Goal: Communication & Community: Share content

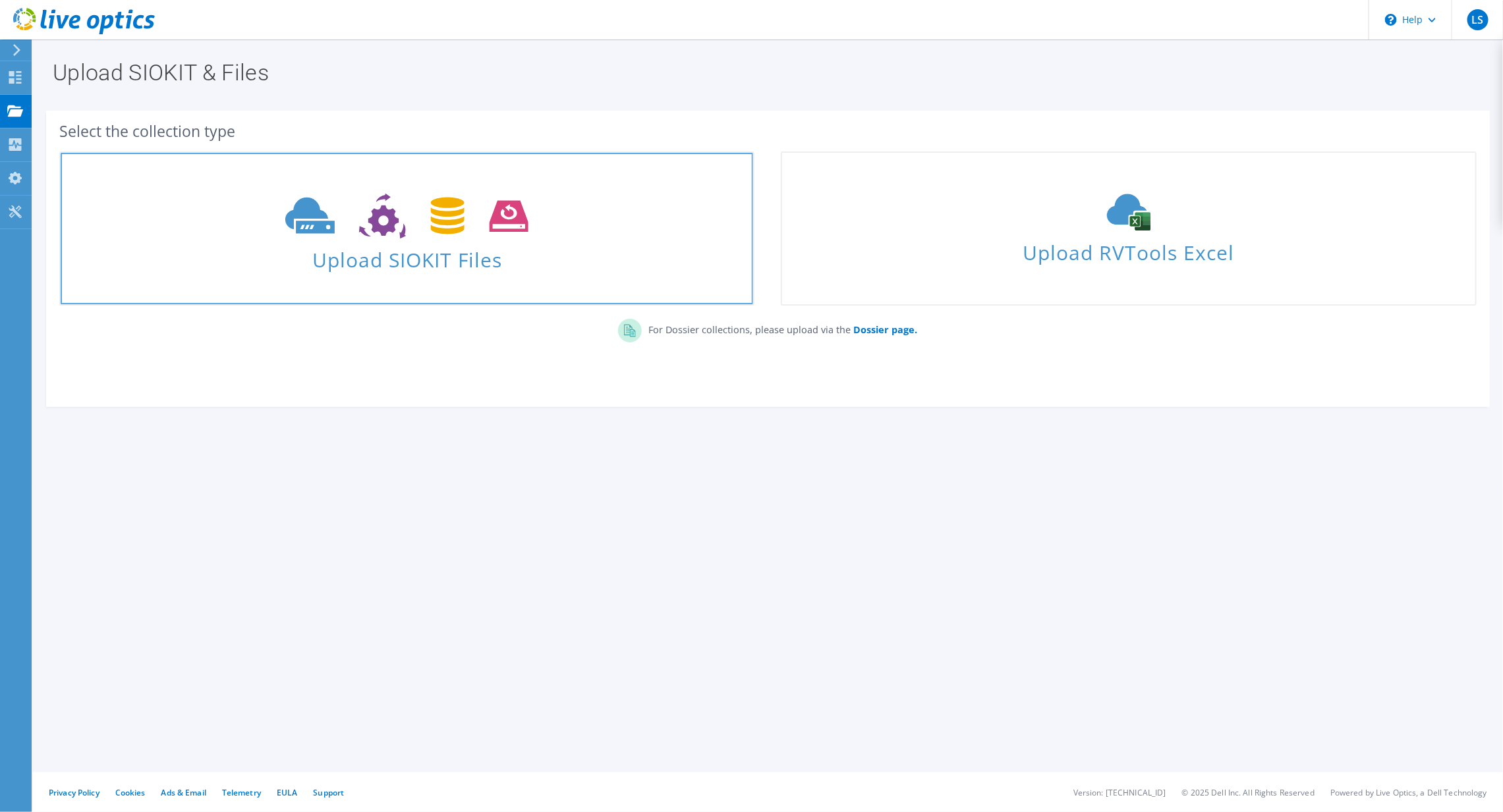
click at [460, 261] on span "Upload SIOKIT Files" at bounding box center [407, 256] width 693 height 28
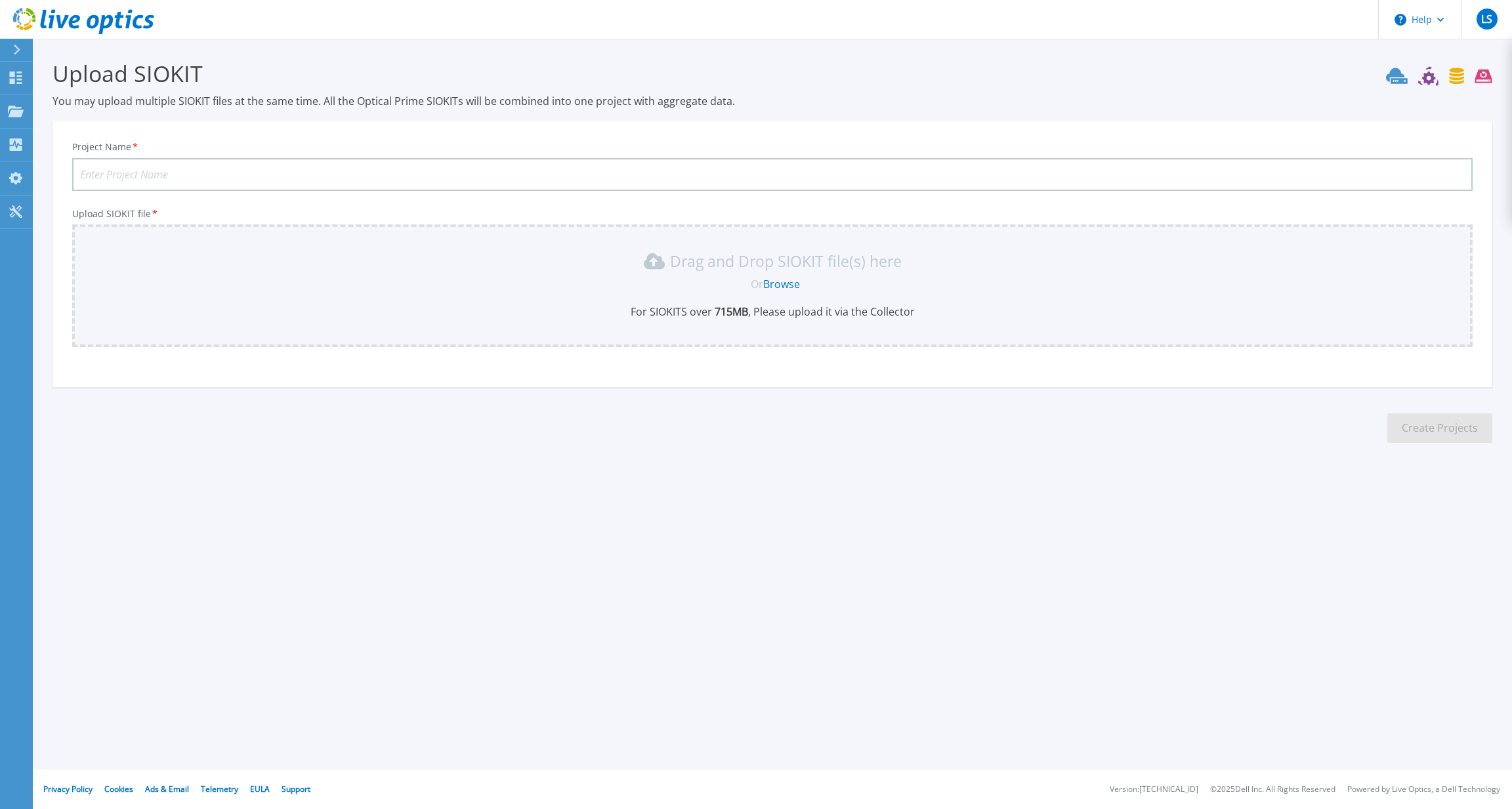
click at [785, 285] on link "Browse" at bounding box center [781, 284] width 37 height 15
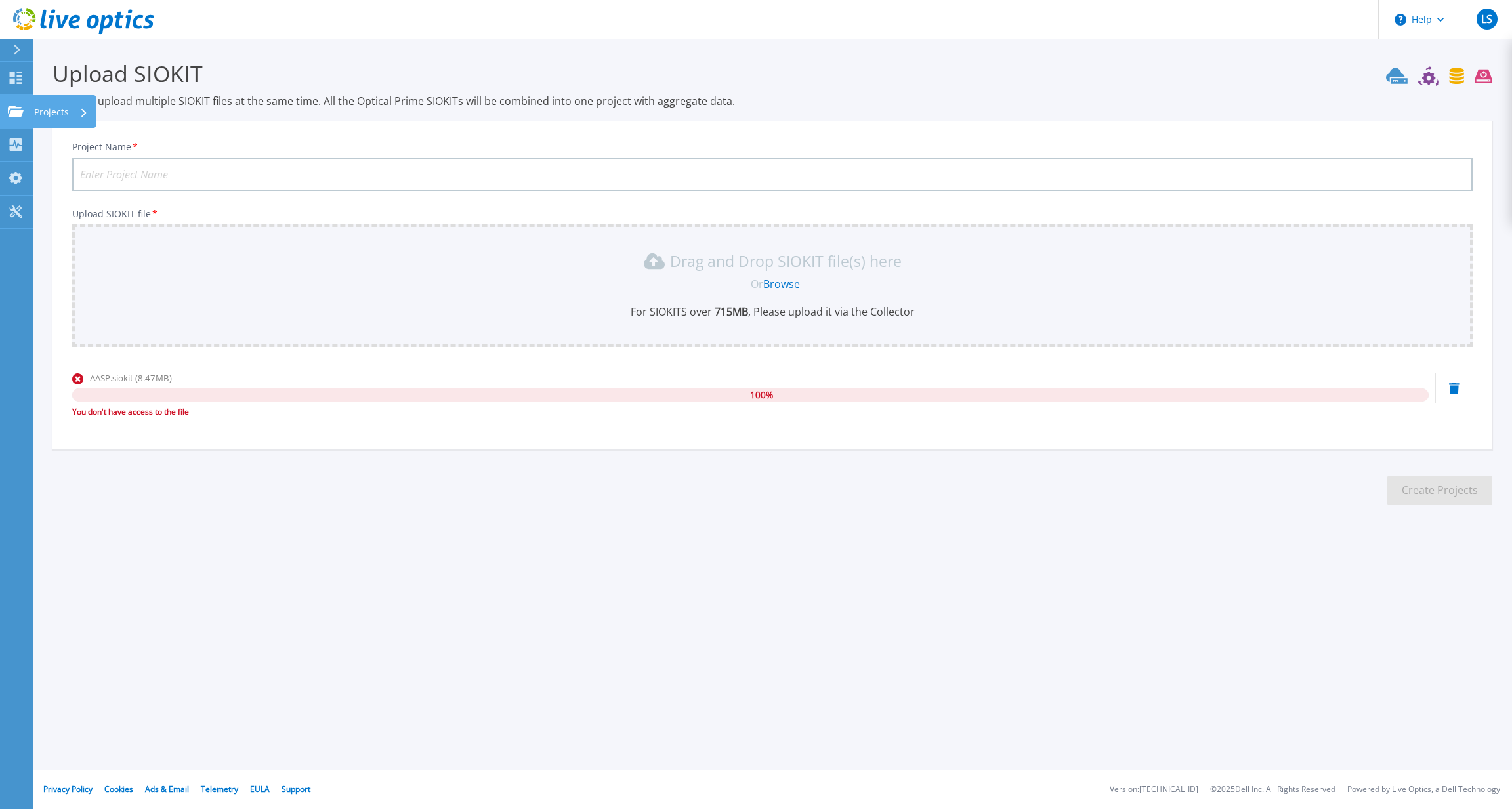
click at [53, 113] on p "Projects" at bounding box center [52, 112] width 35 height 34
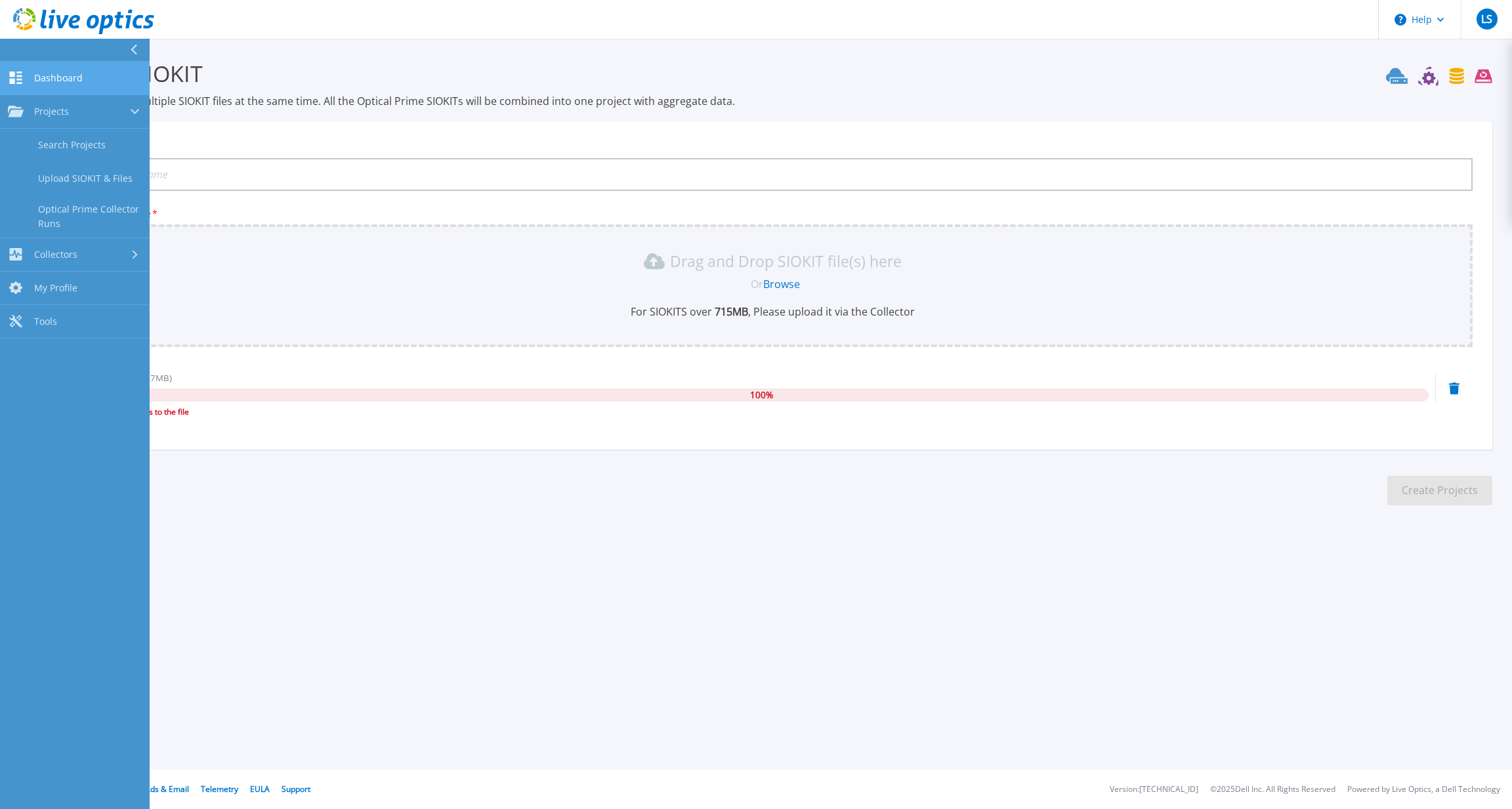
click at [46, 72] on span "Dashboard" at bounding box center [58, 78] width 48 height 12
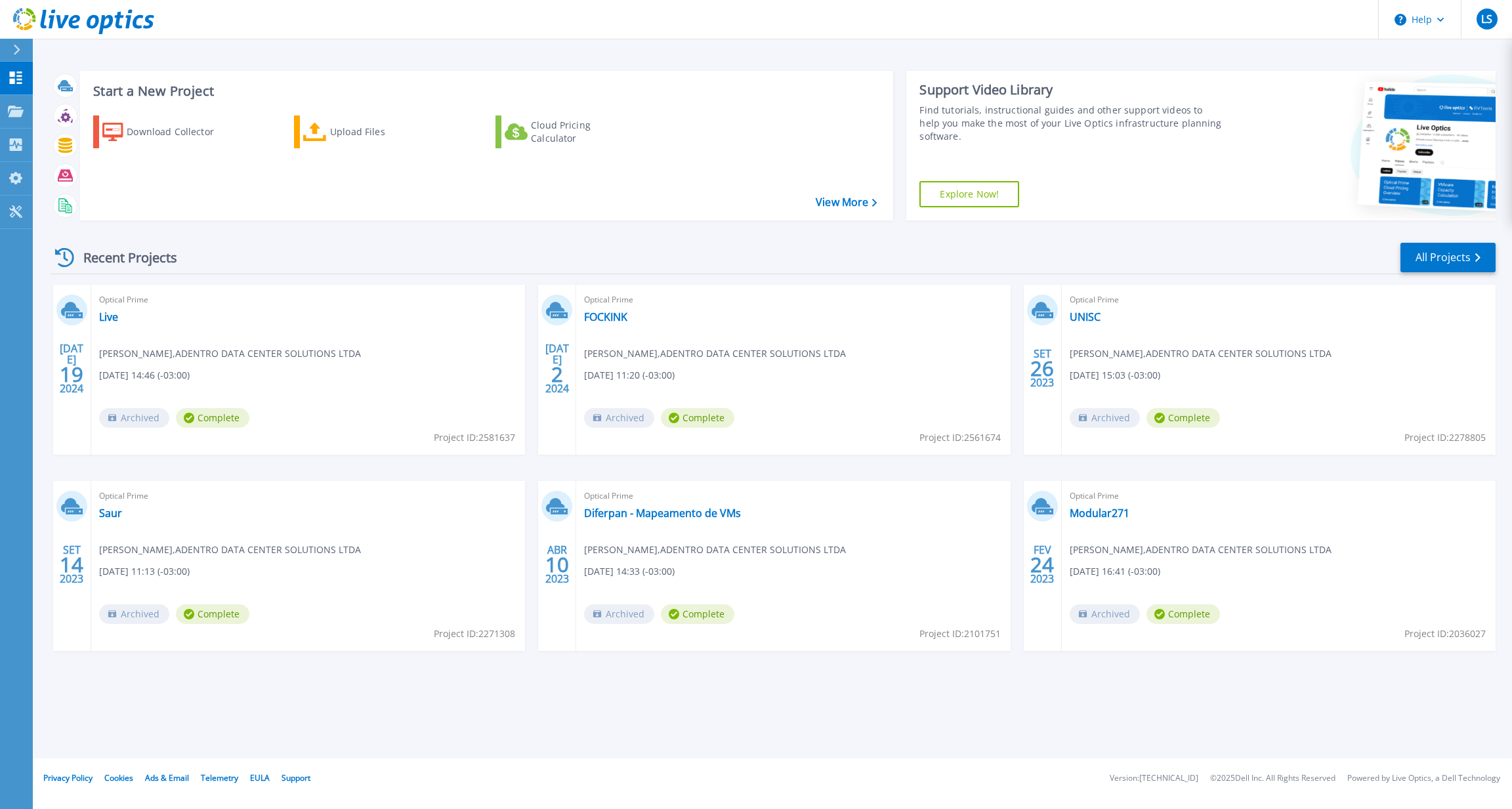
click at [84, 313] on div at bounding box center [72, 310] width 31 height 31
click at [112, 318] on link "Live" at bounding box center [109, 317] width 19 height 13
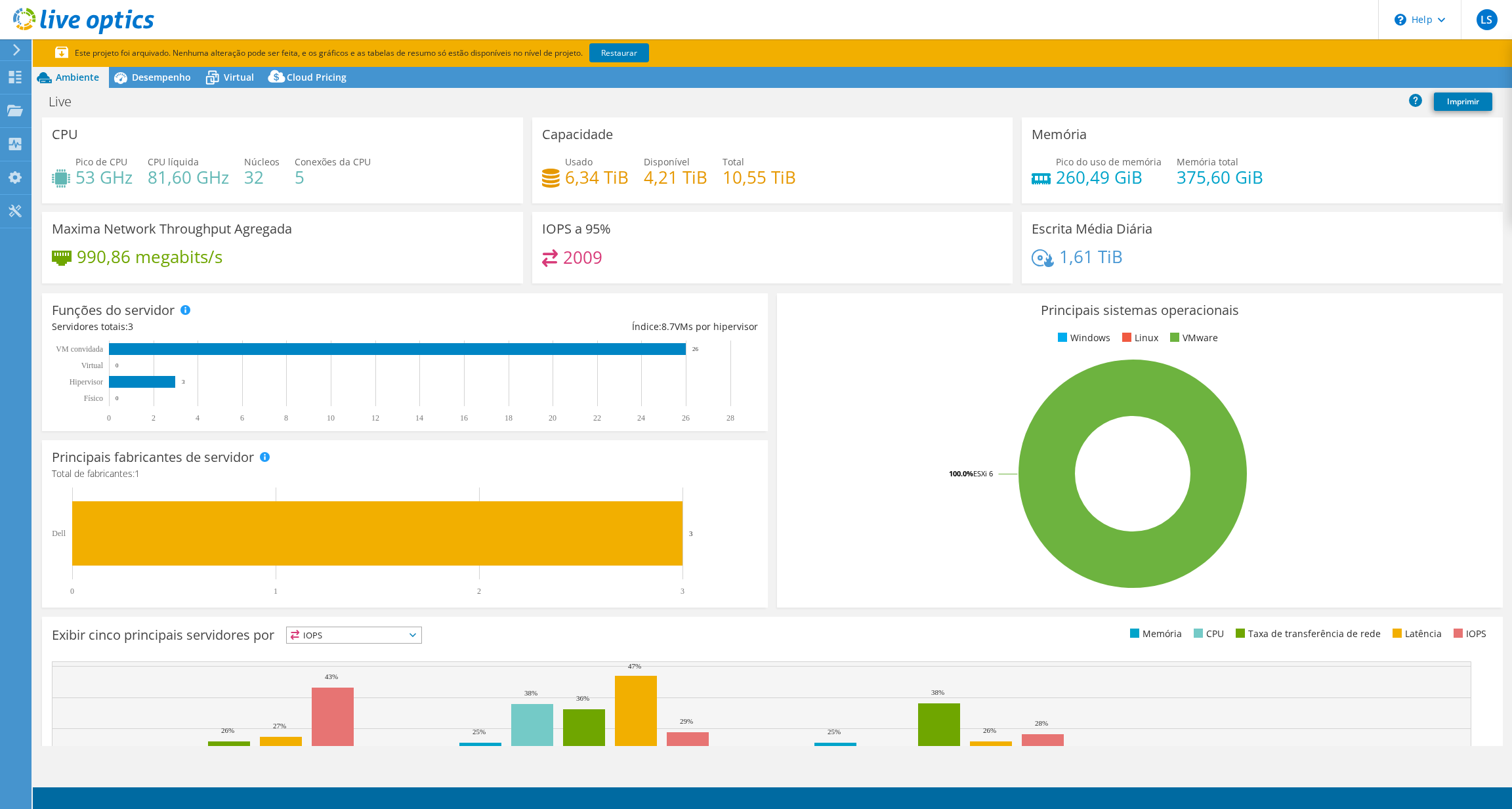
select select "SouthAmerica"
select select "BRL"
click at [1329, 78] on link "Compartilhar" at bounding box center [1328, 78] width 83 height 20
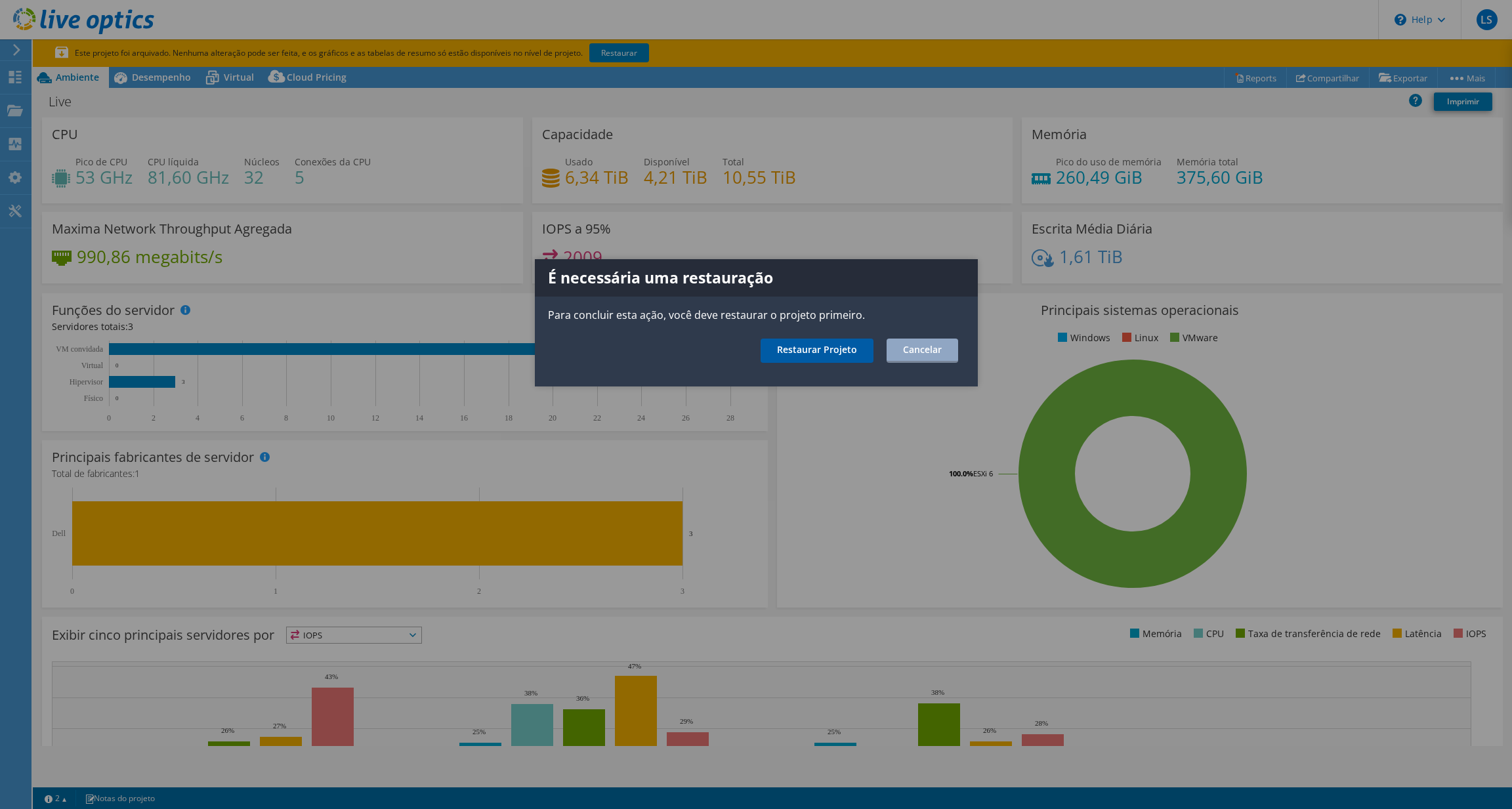
click at [856, 344] on link "Restaurar Projeto" at bounding box center [817, 351] width 113 height 24
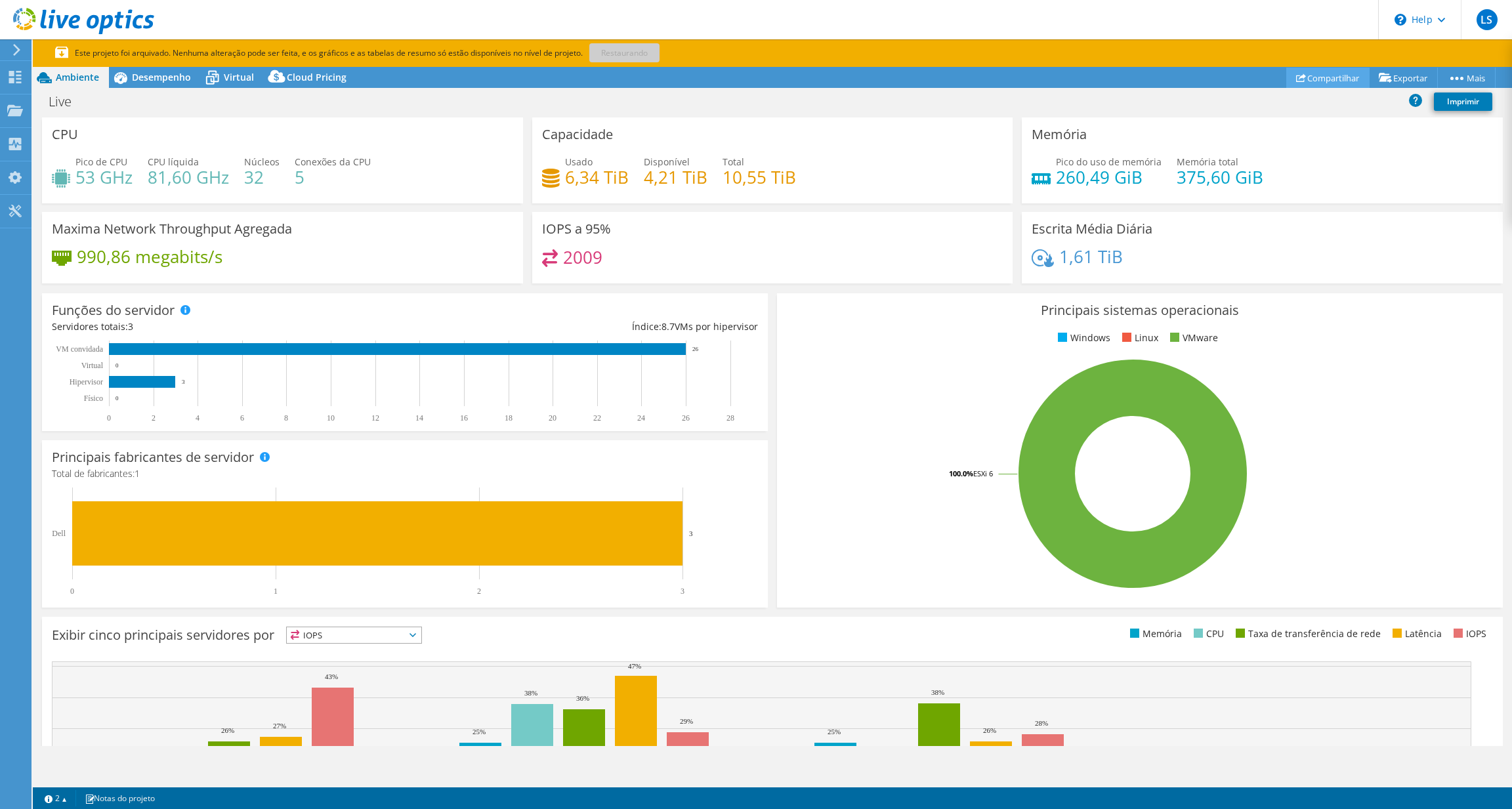
click at [1312, 81] on link "Compartilhar" at bounding box center [1328, 78] width 83 height 20
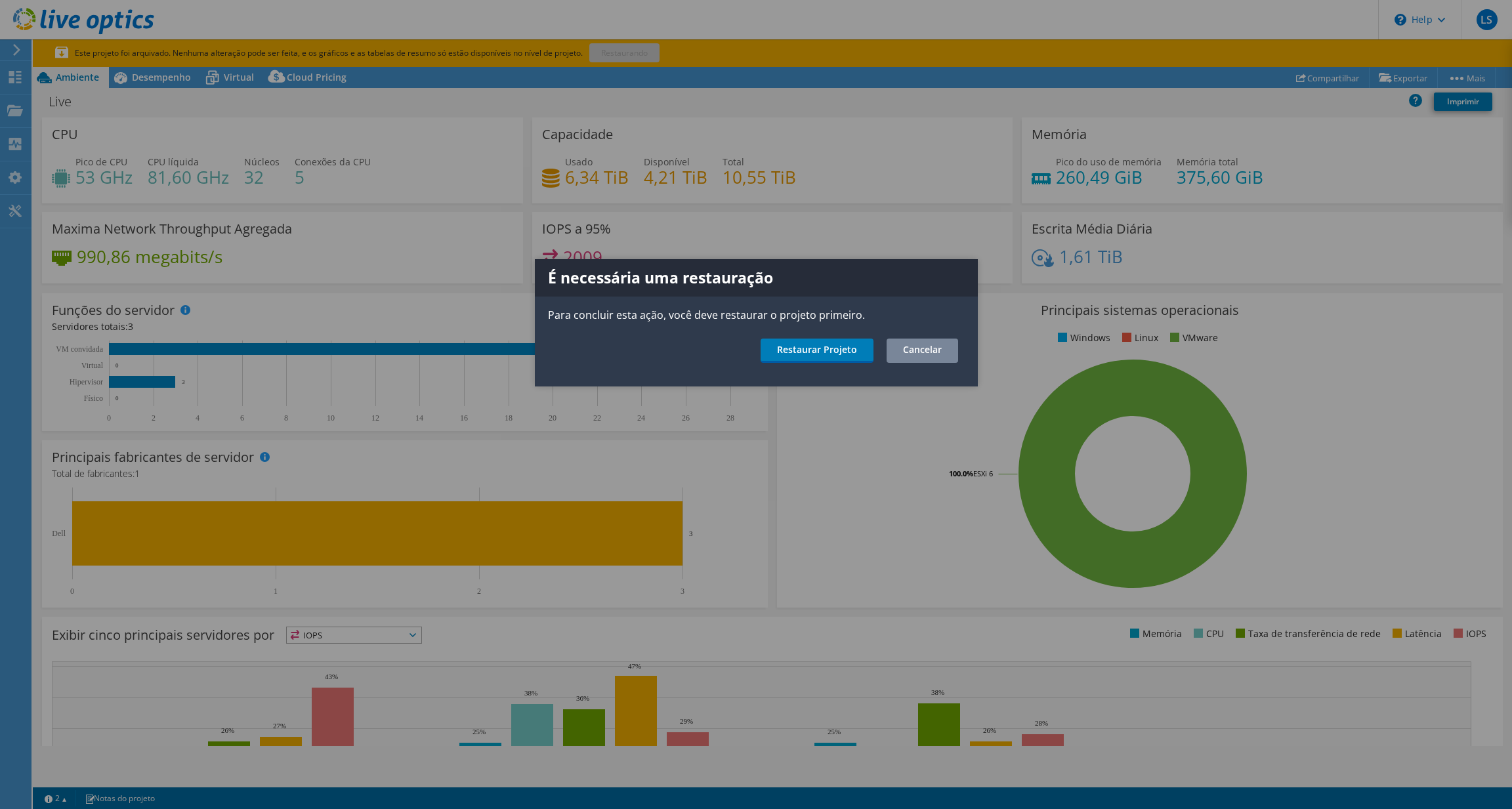
click at [919, 347] on link "Cancelar" at bounding box center [922, 351] width 72 height 24
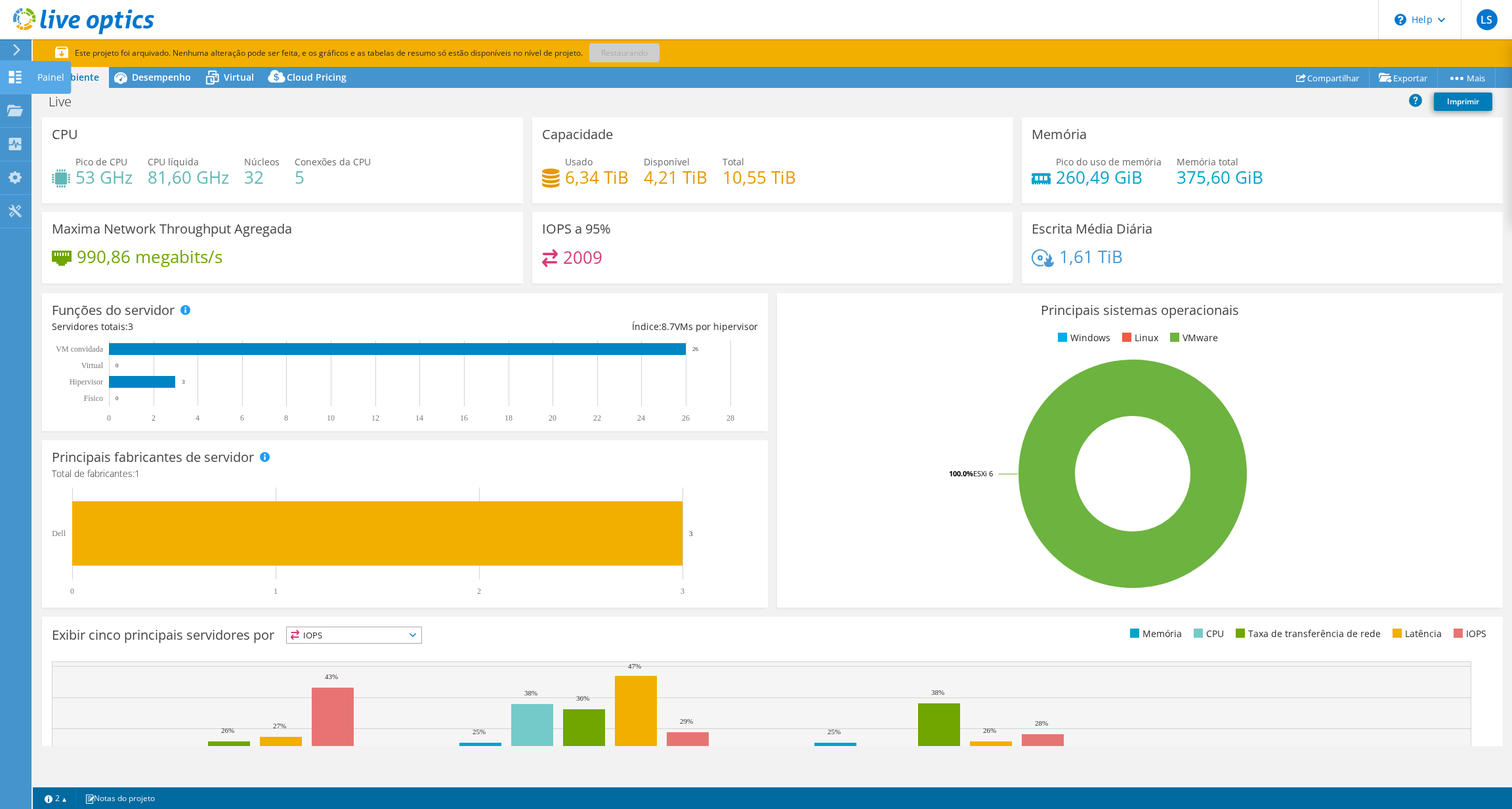
click at [12, 74] on use at bounding box center [15, 77] width 13 height 13
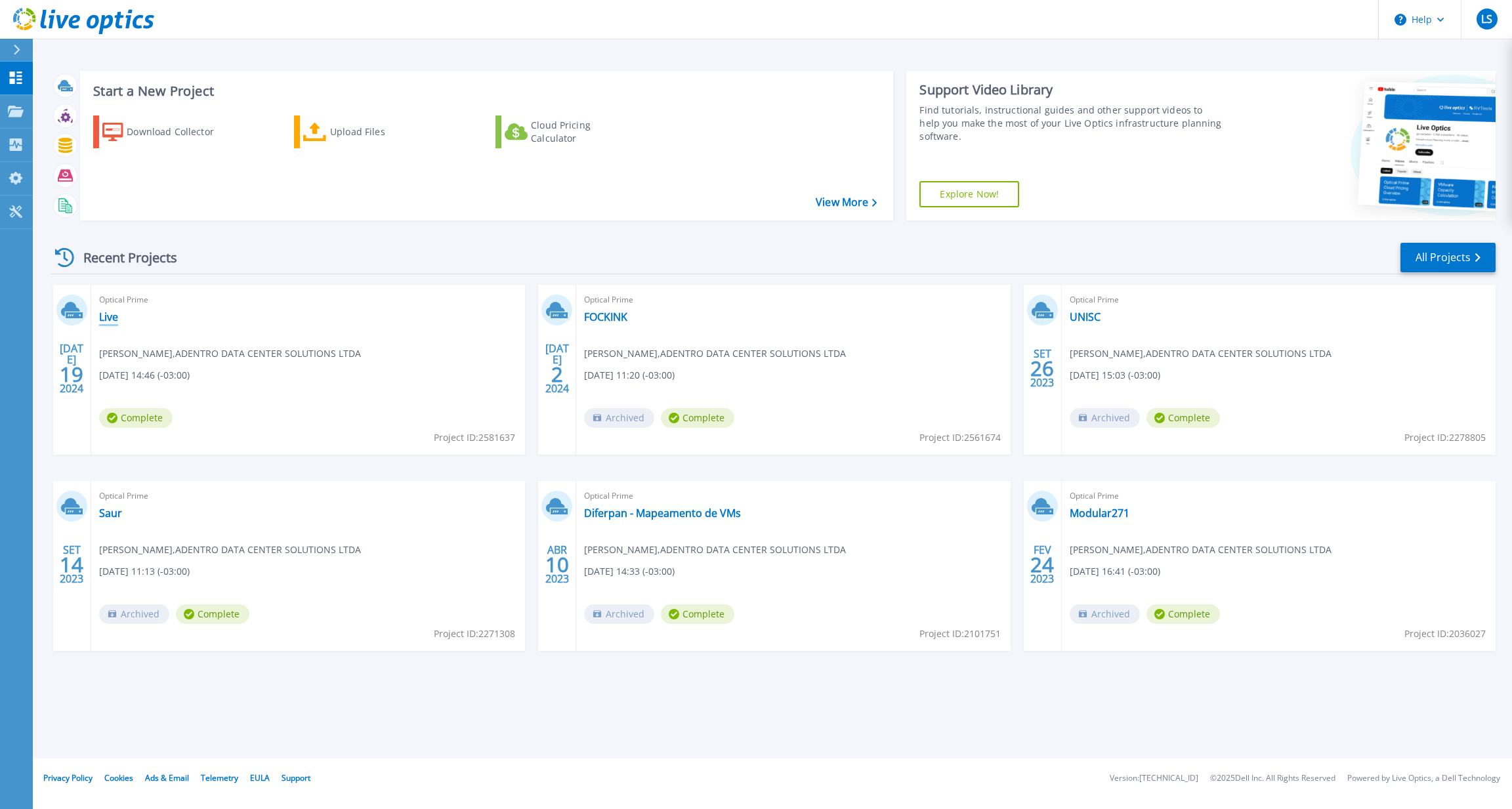
click at [111, 318] on link "Live" at bounding box center [109, 317] width 19 height 13
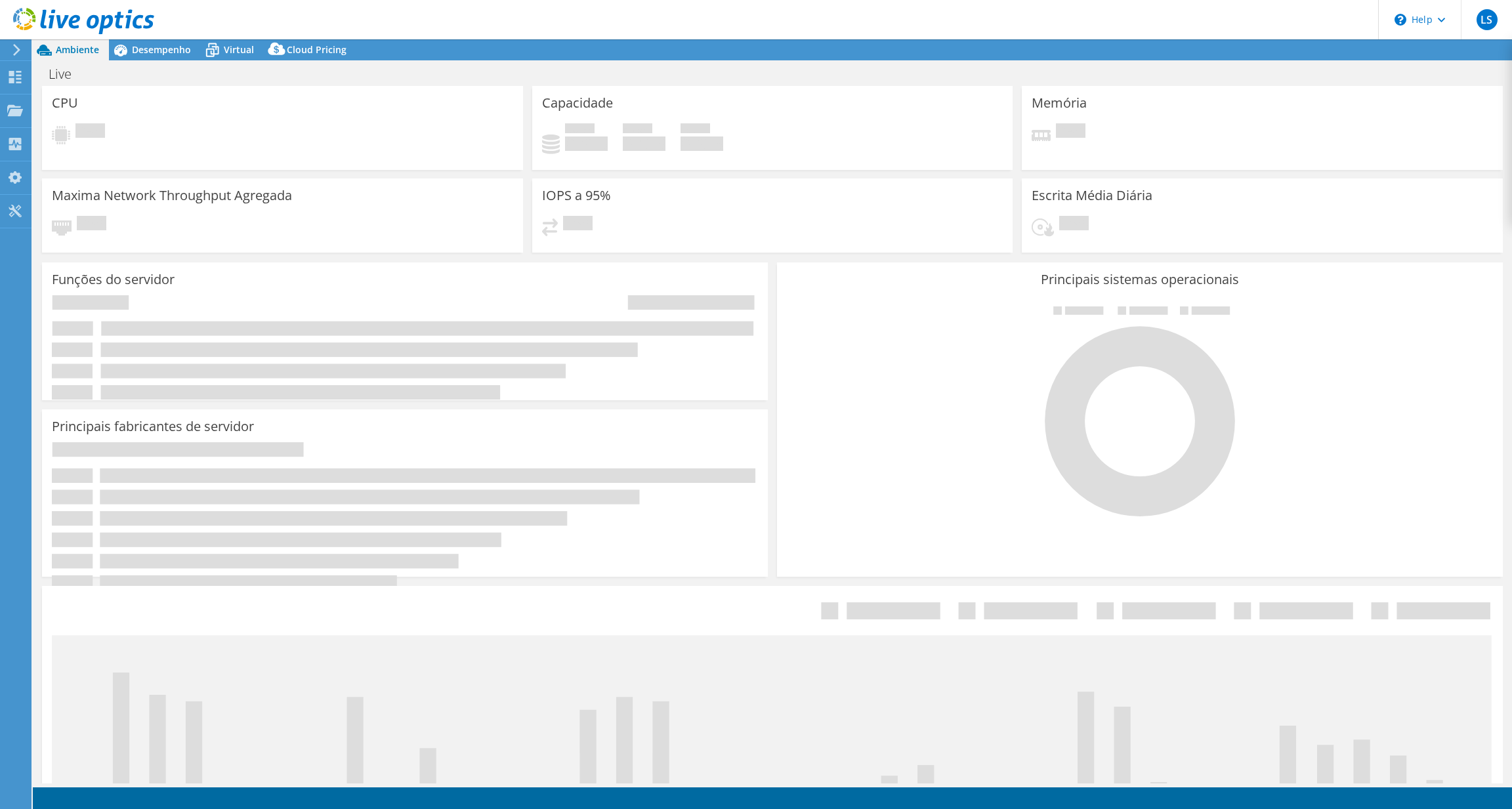
select select "SouthAmerica"
select select "BRL"
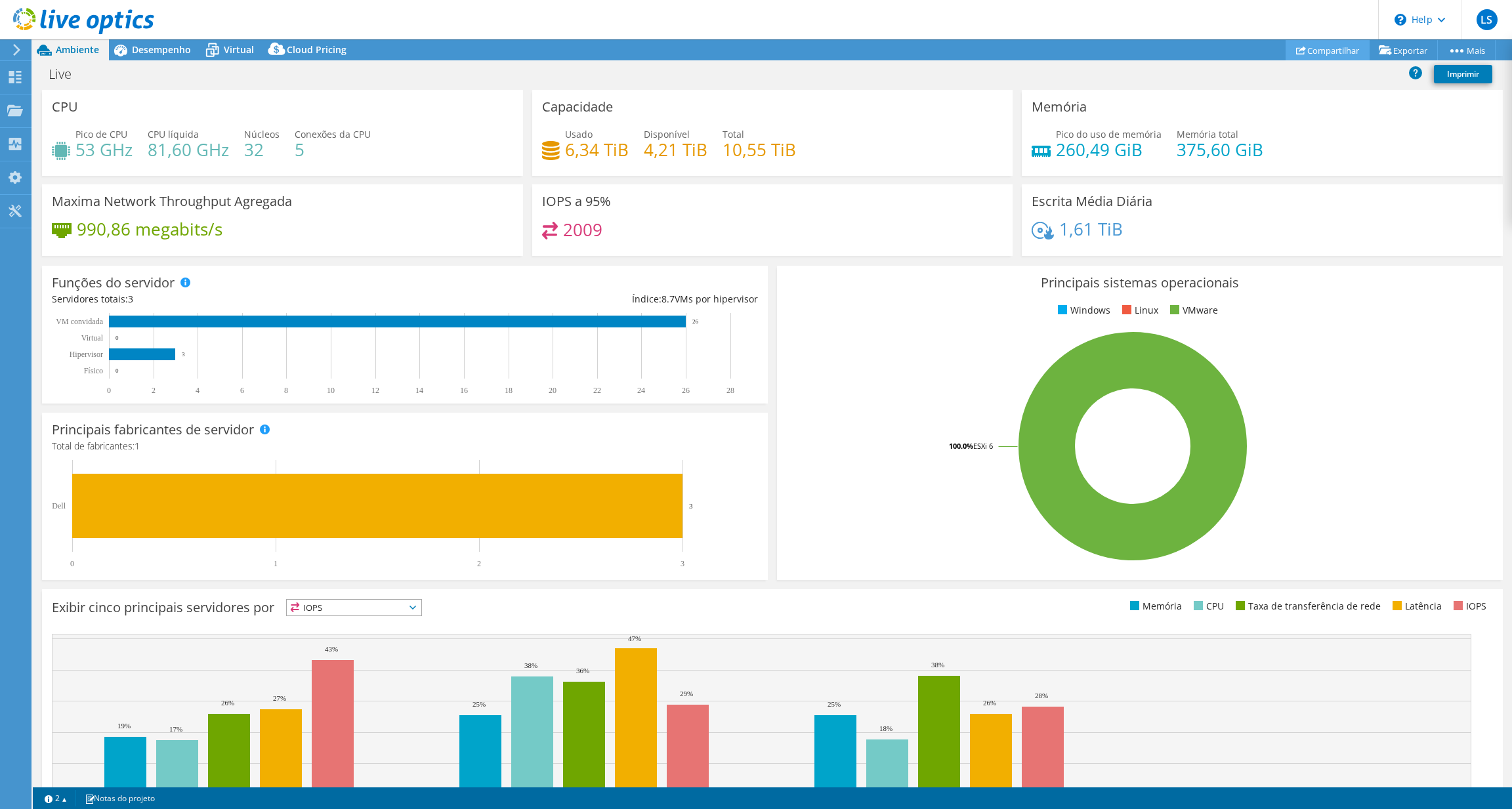
click at [1325, 42] on link "Compartilhar" at bounding box center [1327, 50] width 84 height 20
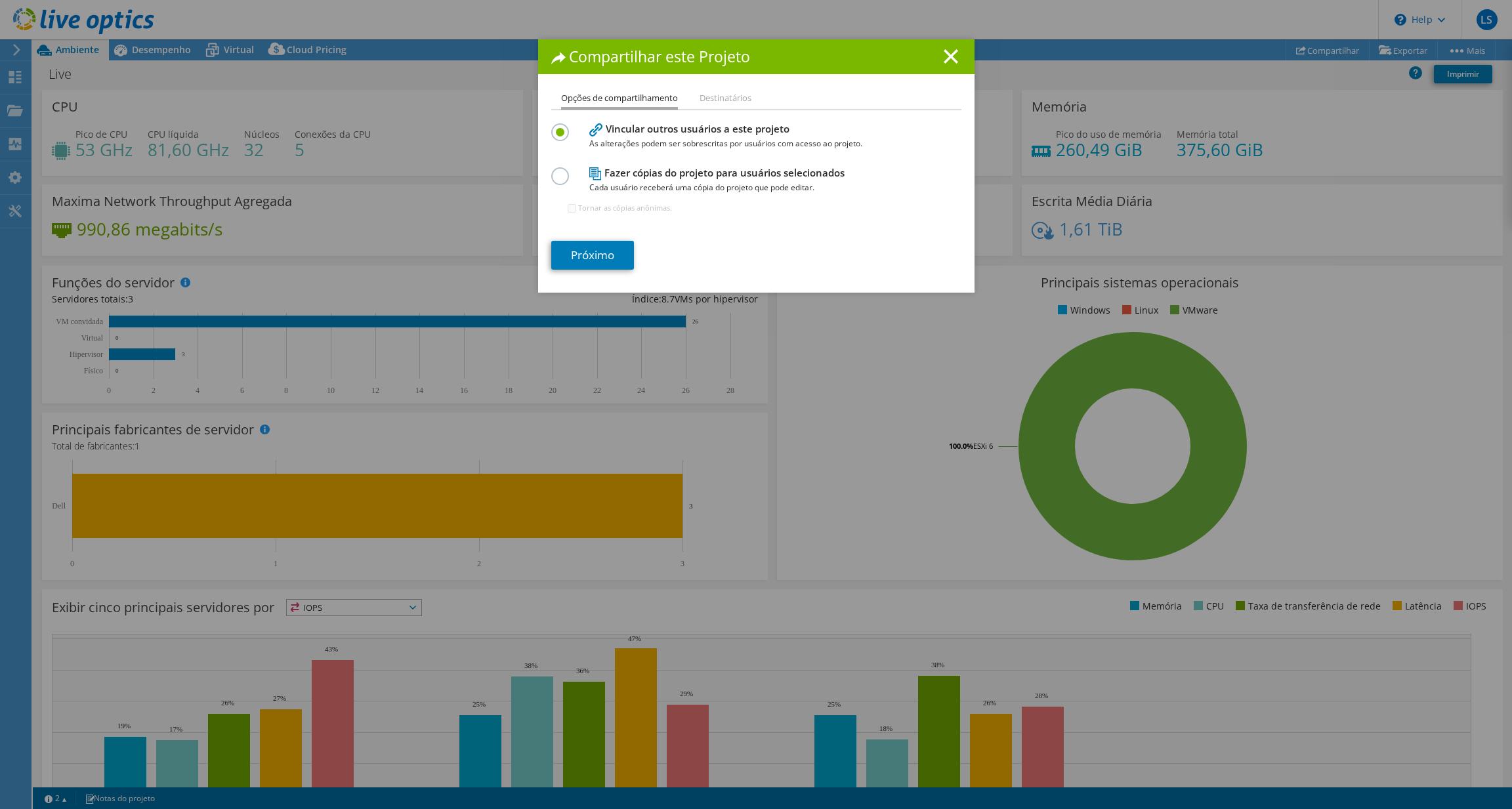
click at [565, 174] on div at bounding box center [563, 175] width 23 height 15
click at [551, 171] on label at bounding box center [563, 169] width 23 height 3
click at [0, 0] on input "radio" at bounding box center [0, 0] width 0 height 0
click at [586, 254] on link "Próximo" at bounding box center [592, 255] width 82 height 29
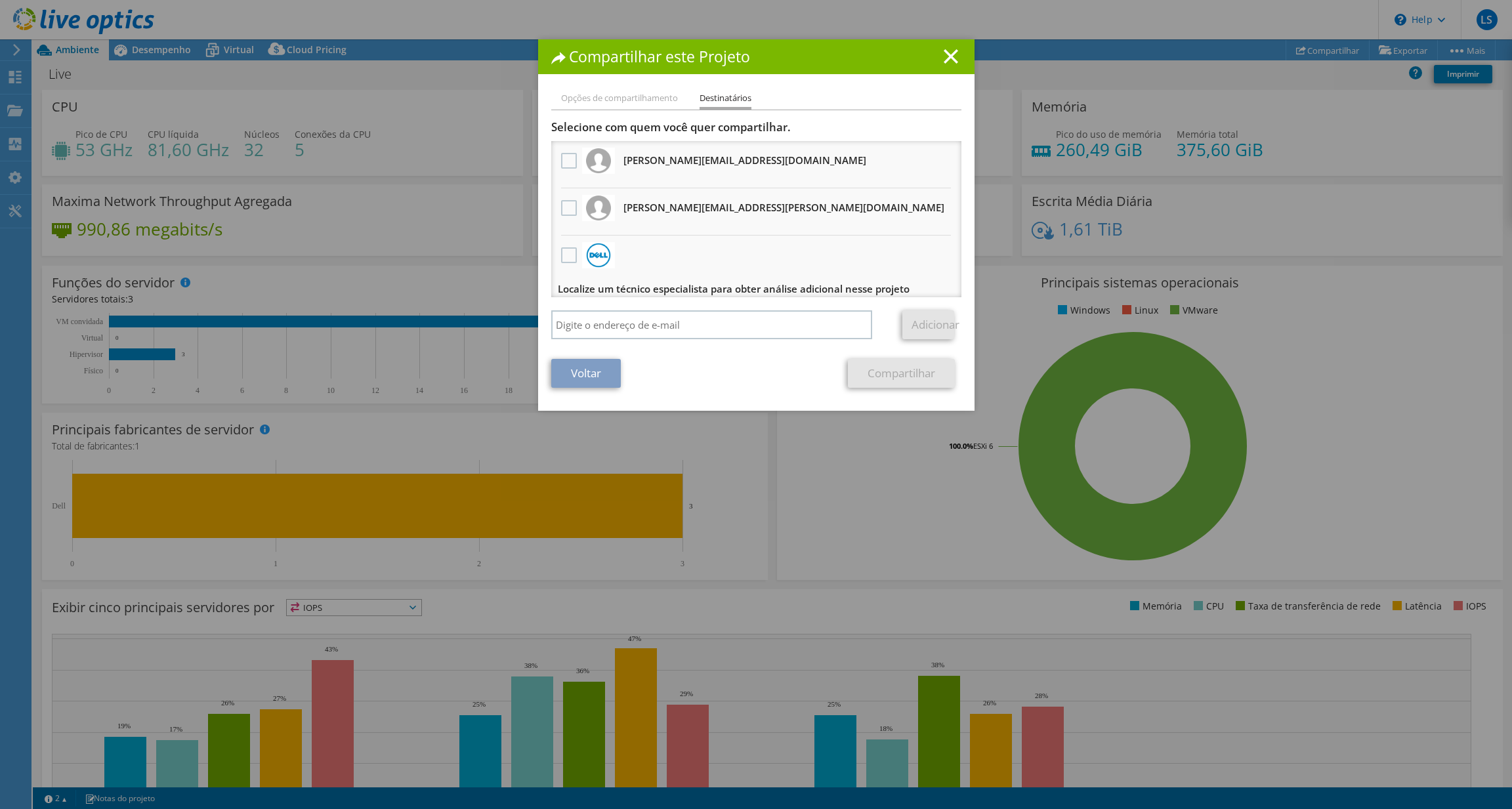
click at [599, 98] on li "Opções de compartilhamento" at bounding box center [620, 98] width 117 height 16
click at [945, 57] on line at bounding box center [951, 56] width 13 height 13
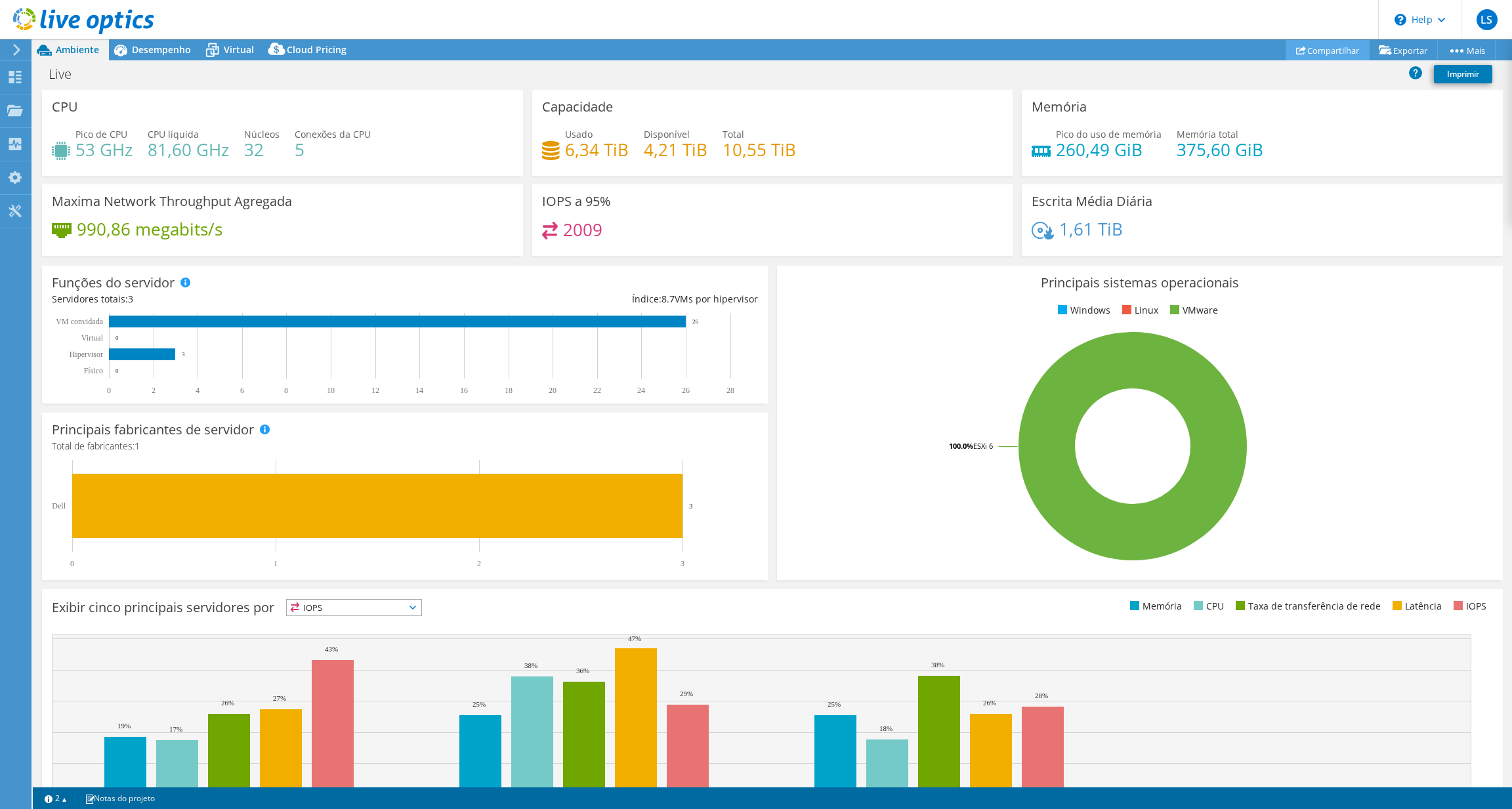
click at [1318, 54] on link "Compartilhar" at bounding box center [1327, 50] width 84 height 20
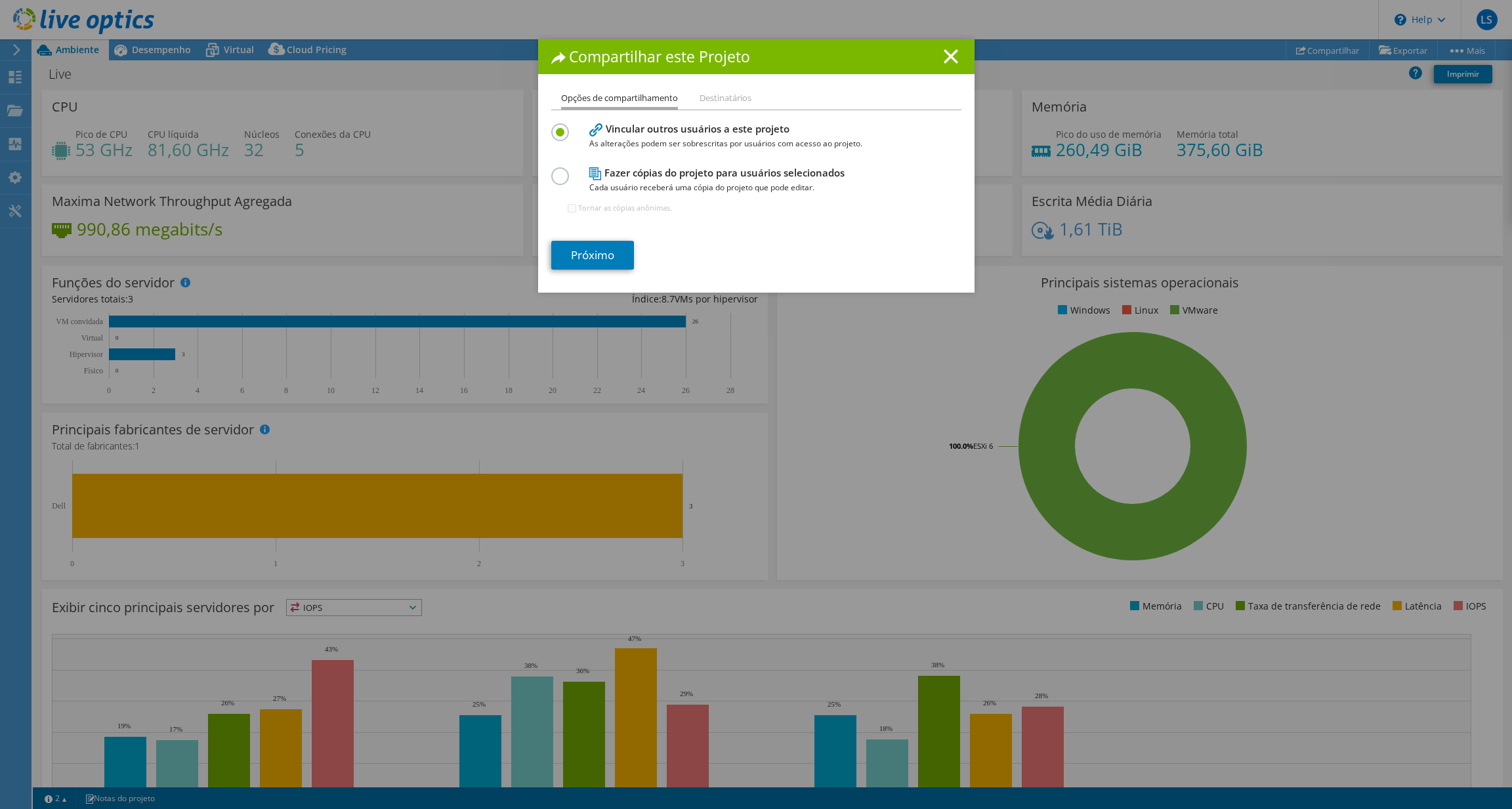
drag, startPoint x: 805, startPoint y: 65, endPoint x: 1035, endPoint y: 58, distance: 230.1
click at [1033, 59] on div "Compartilhar este Projeto Opções de compartilhamento Destinatários Vincular out…" at bounding box center [756, 404] width 1512 height 730
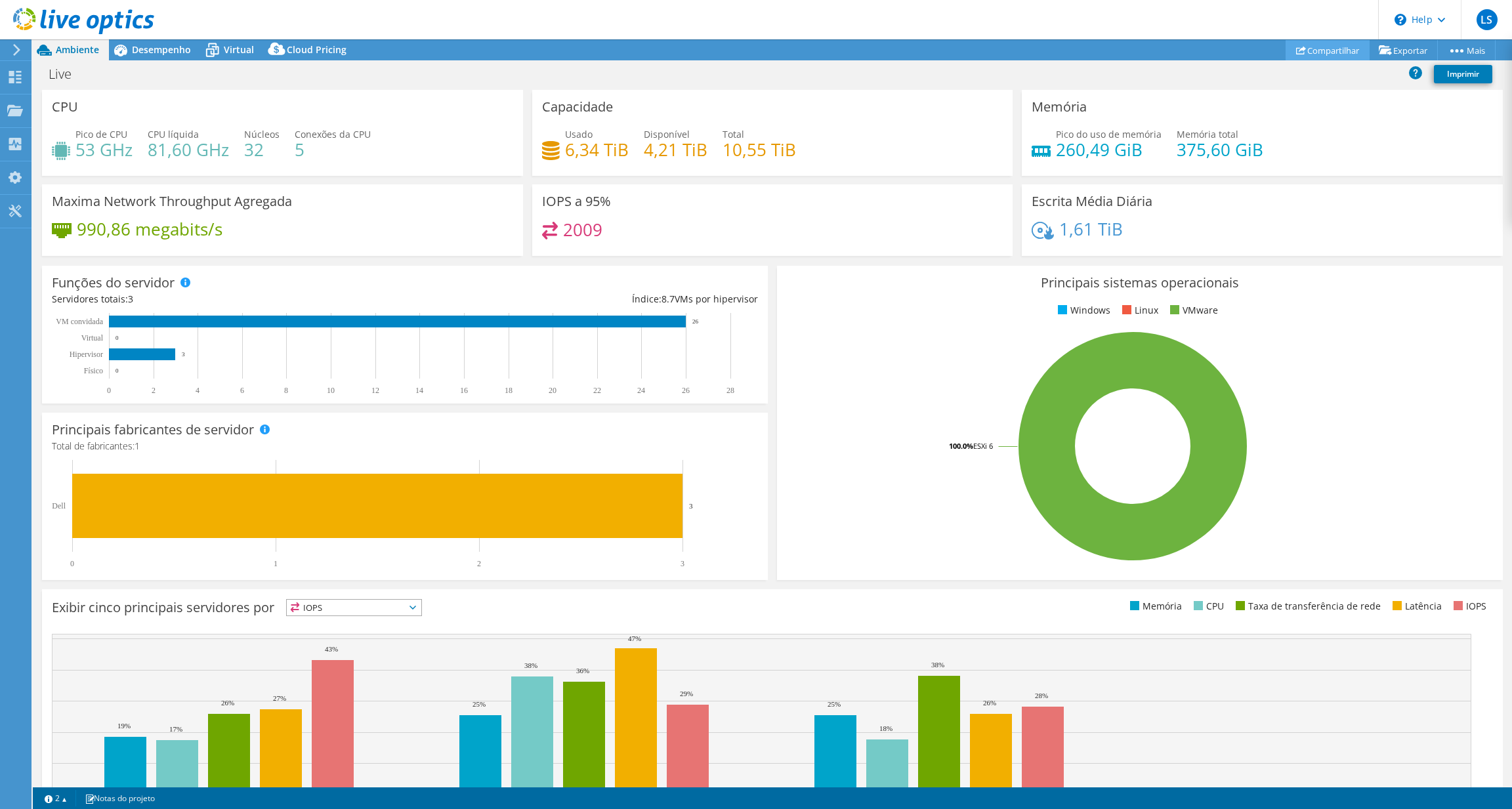
click at [1319, 52] on link "Compartilhar" at bounding box center [1327, 50] width 84 height 20
click at [1317, 58] on link "Compartilhar" at bounding box center [1327, 50] width 84 height 20
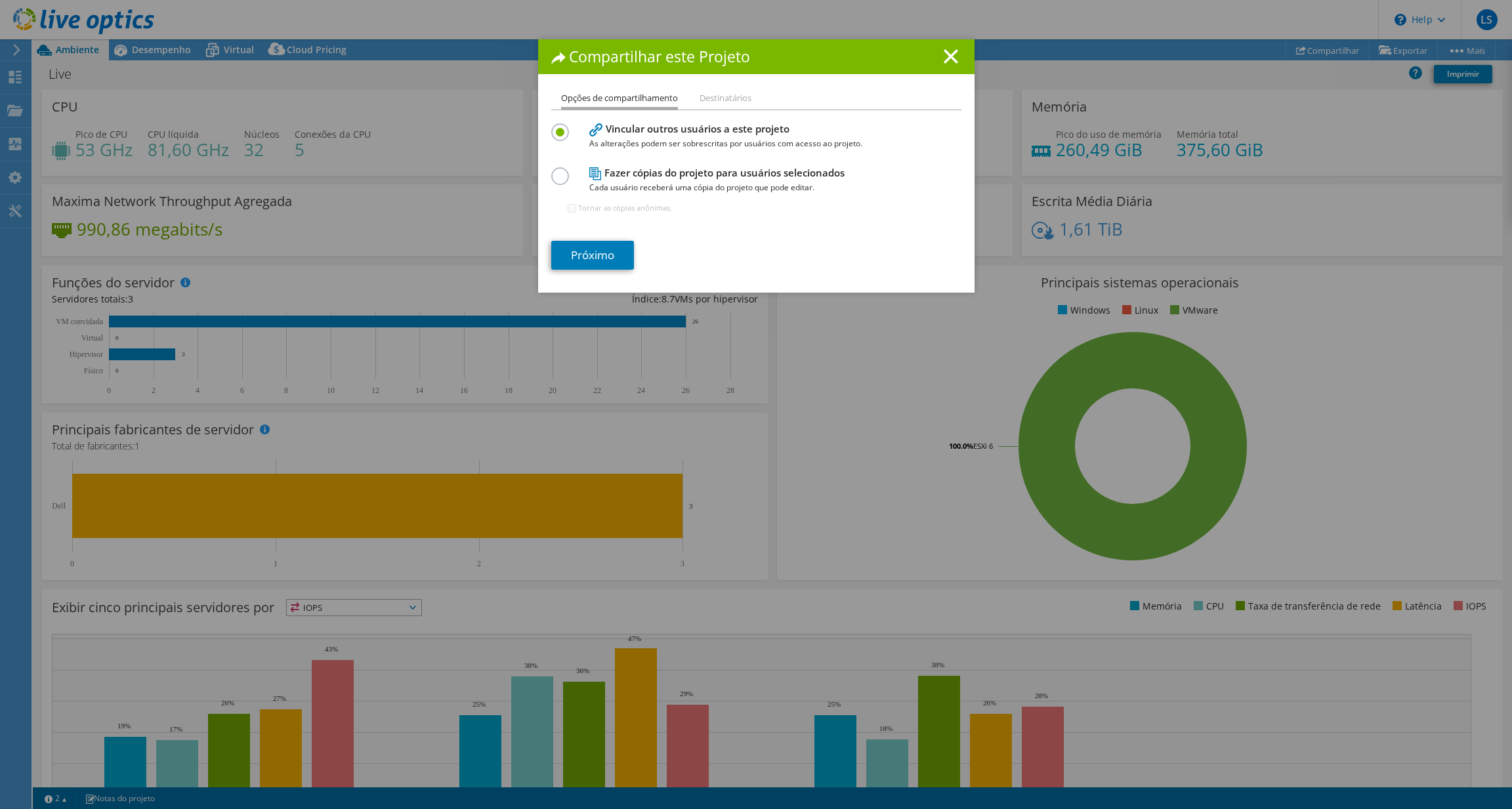
click at [723, 98] on li "Destinatários" at bounding box center [725, 98] width 52 height 16
click at [557, 171] on label at bounding box center [563, 169] width 23 height 3
click at [0, 0] on input "radio" at bounding box center [0, 0] width 0 height 0
click at [555, 127] on label at bounding box center [563, 125] width 23 height 3
click at [0, 0] on input "radio" at bounding box center [0, 0] width 0 height 0
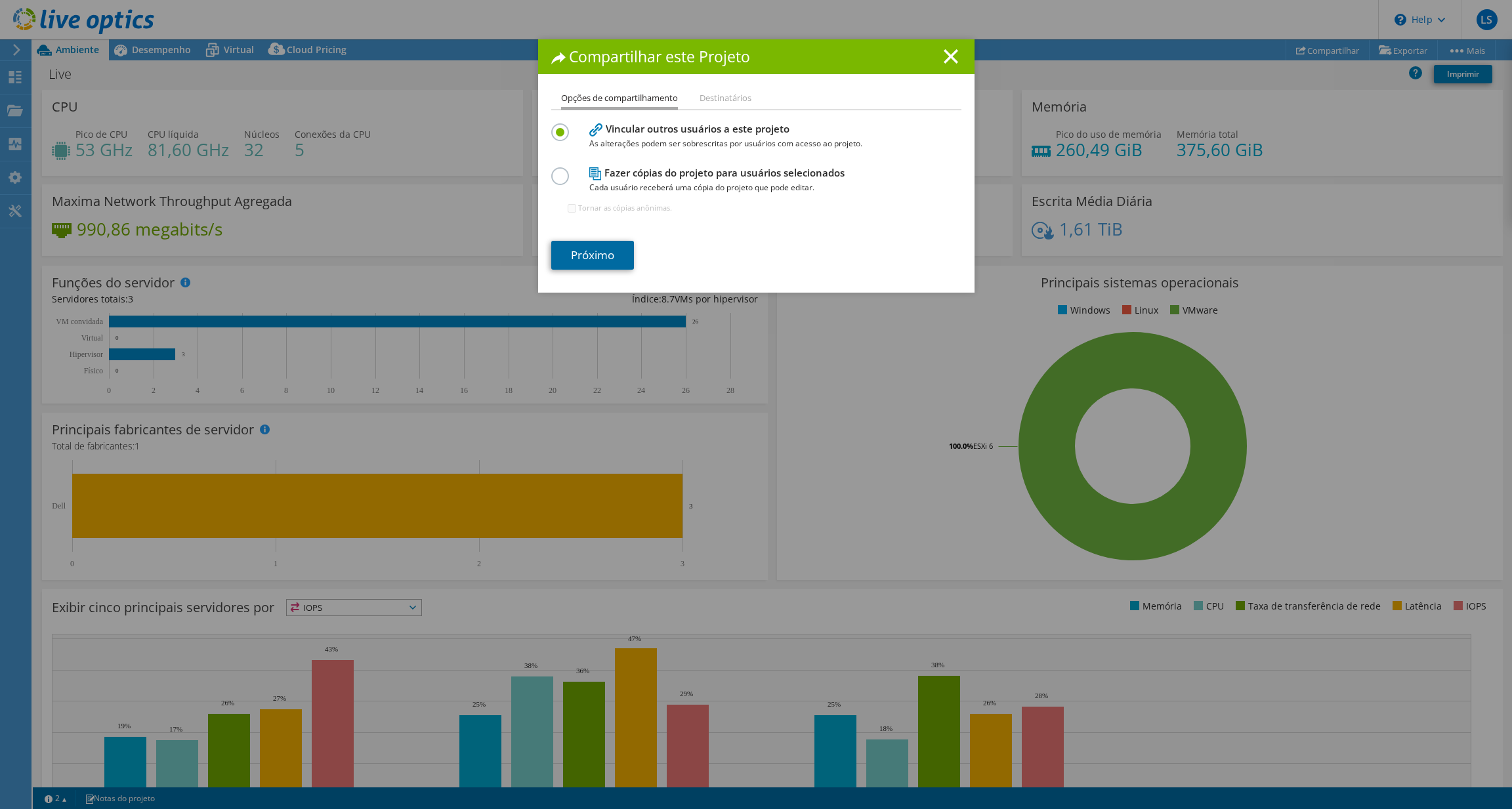
click at [582, 248] on link "Próximo" at bounding box center [592, 255] width 82 height 29
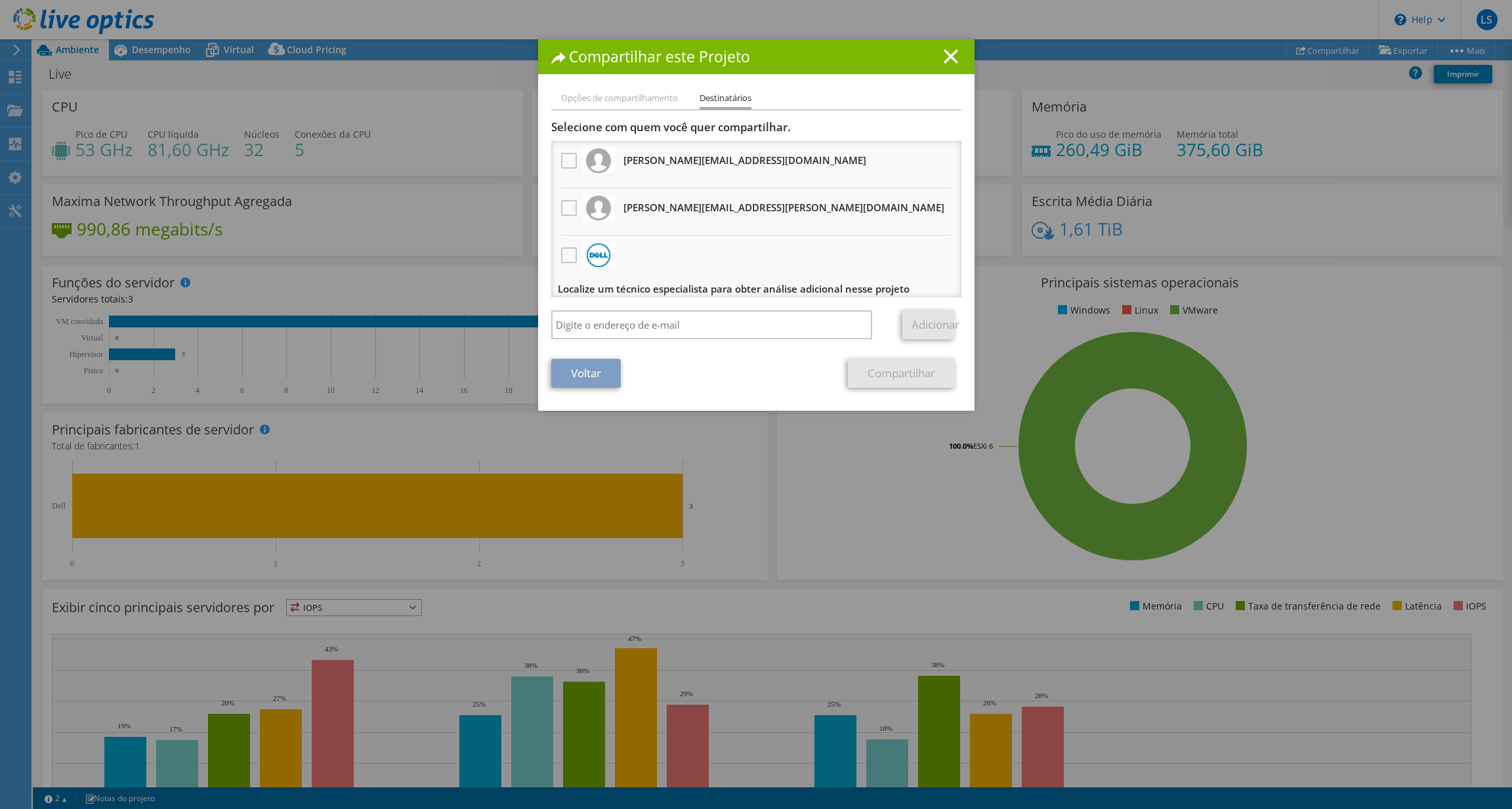
click at [579, 376] on link "Voltar" at bounding box center [586, 373] width 70 height 29
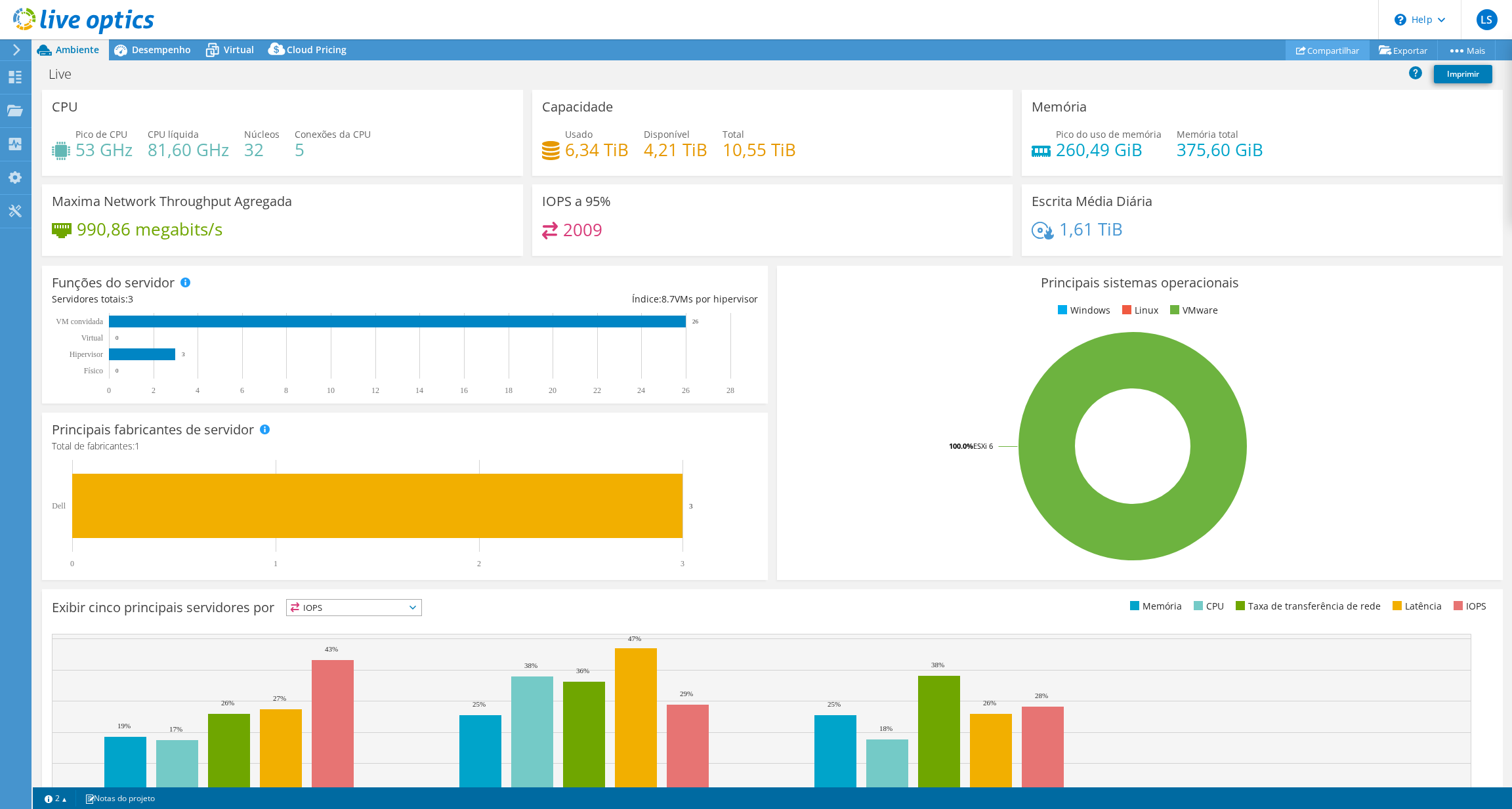
click at [1318, 50] on link "Compartilhar" at bounding box center [1327, 50] width 84 height 20
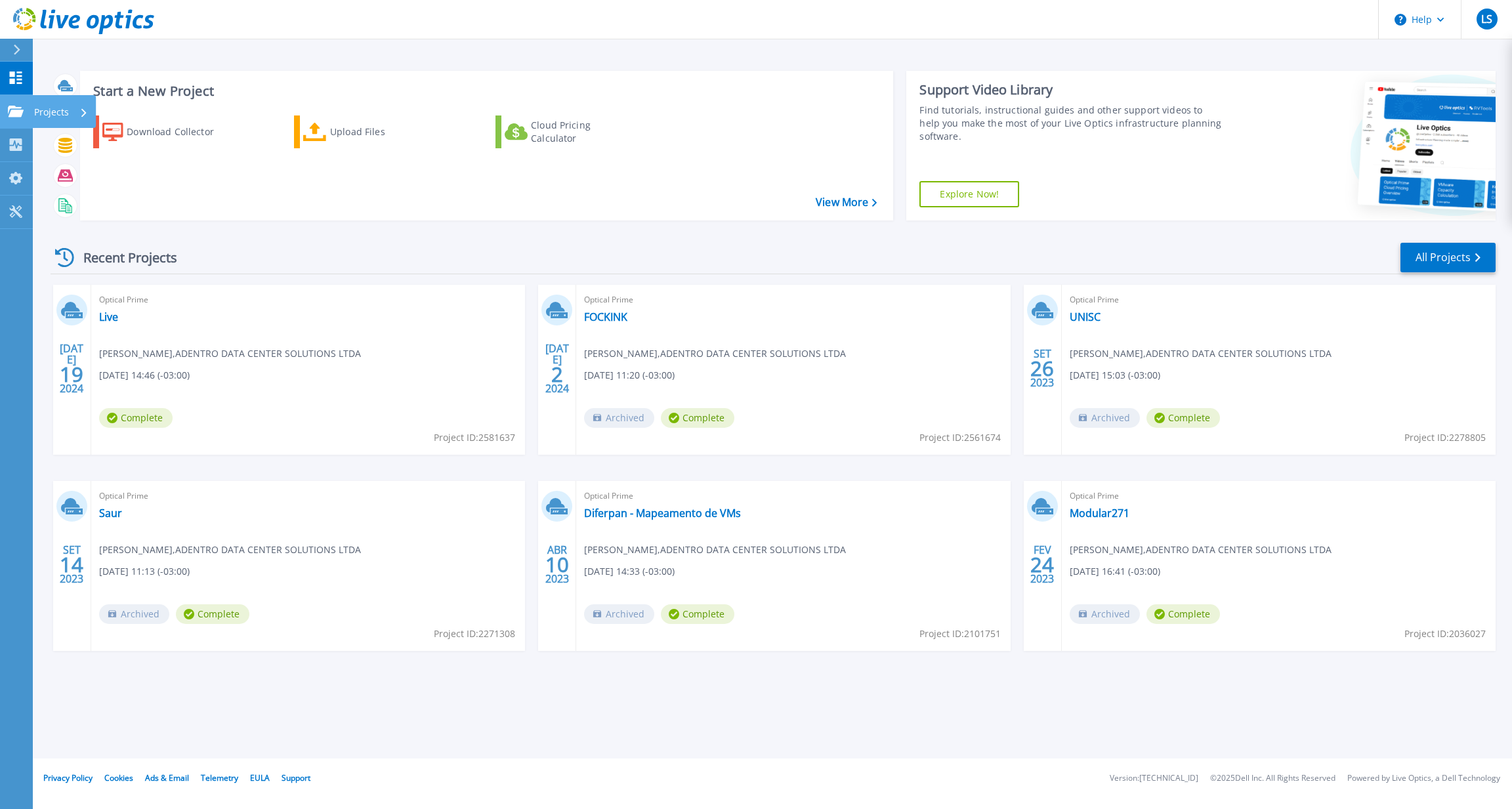
click at [85, 109] on icon at bounding box center [84, 113] width 5 height 9
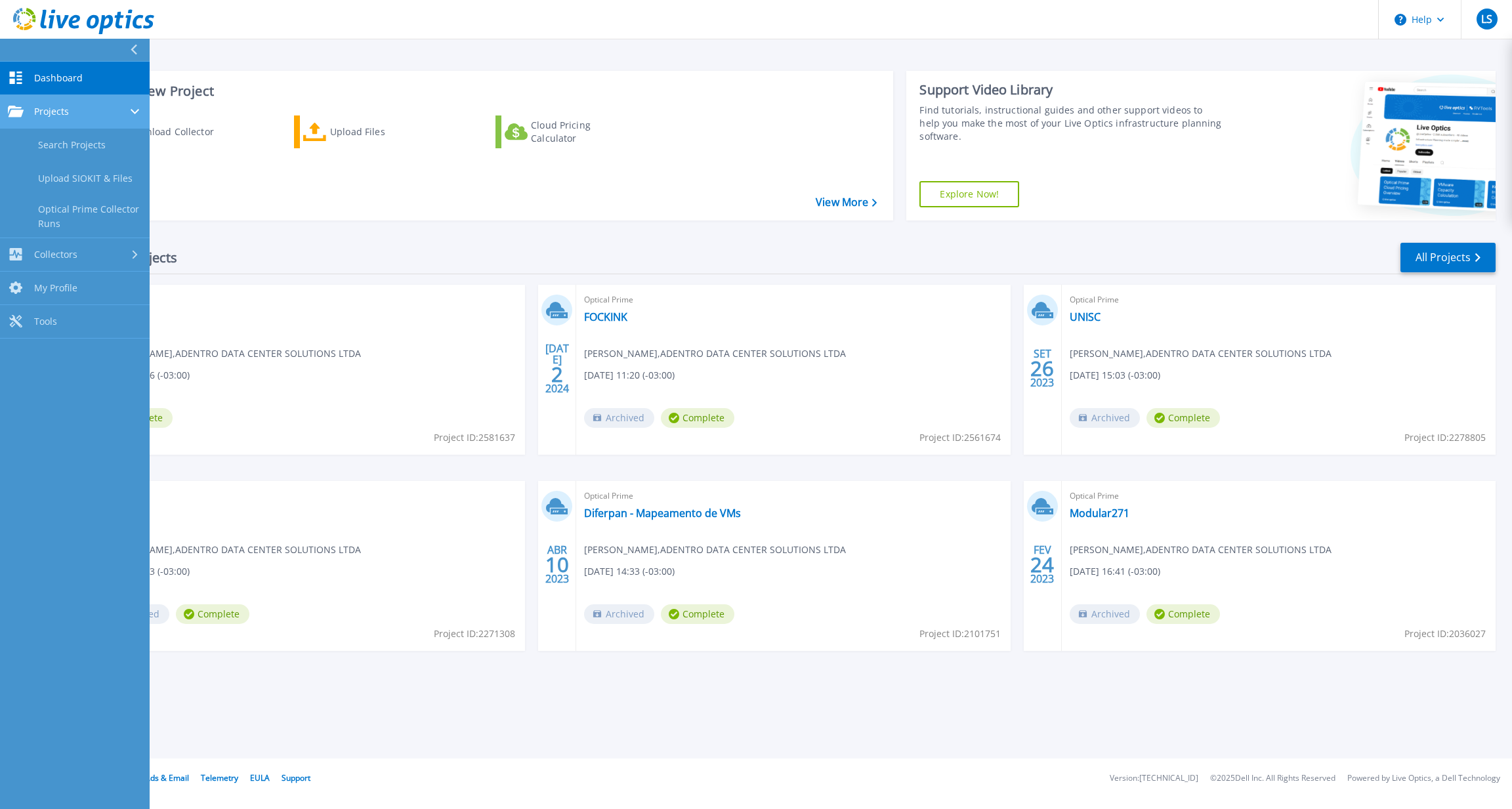
click at [85, 109] on div "Projects" at bounding box center [75, 112] width 134 height 12
click at [273, 240] on div "Recent Projects All Projects [DATE] Optical Prime Live [PERSON_NAME] , ADENTRO …" at bounding box center [772, 459] width 1445 height 457
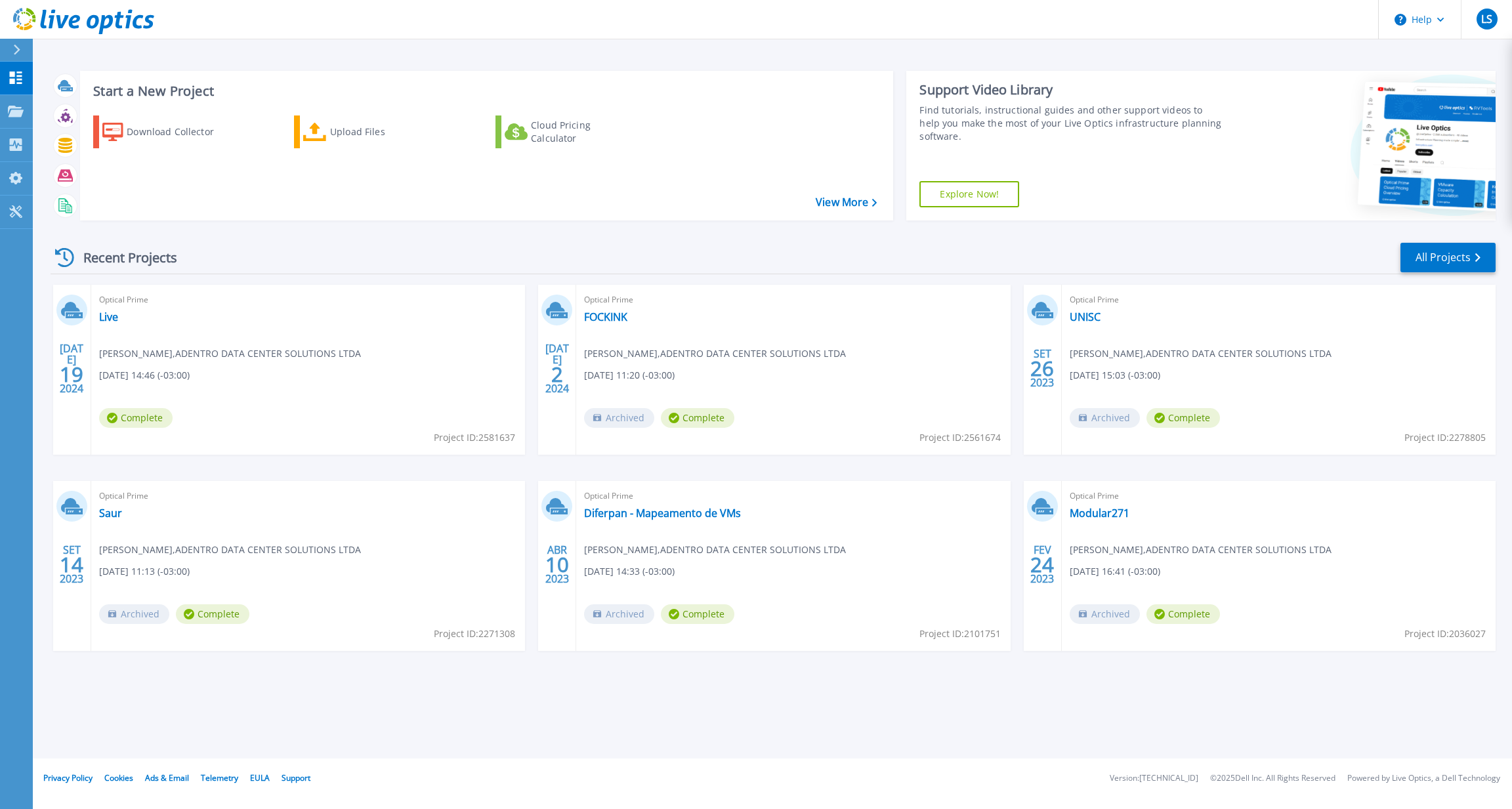
click at [956, 240] on div "Recent Projects All Projects [DATE] Optical Prime Live [PERSON_NAME] , ADENTRO …" at bounding box center [772, 459] width 1445 height 457
